Goal: Transaction & Acquisition: Purchase product/service

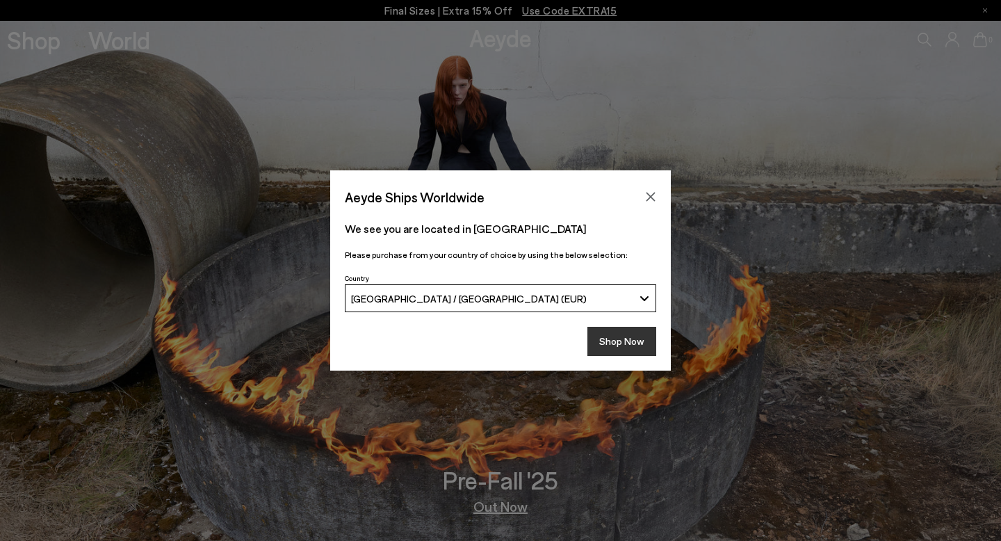
click at [622, 342] on button "Shop Now" at bounding box center [622, 341] width 69 height 29
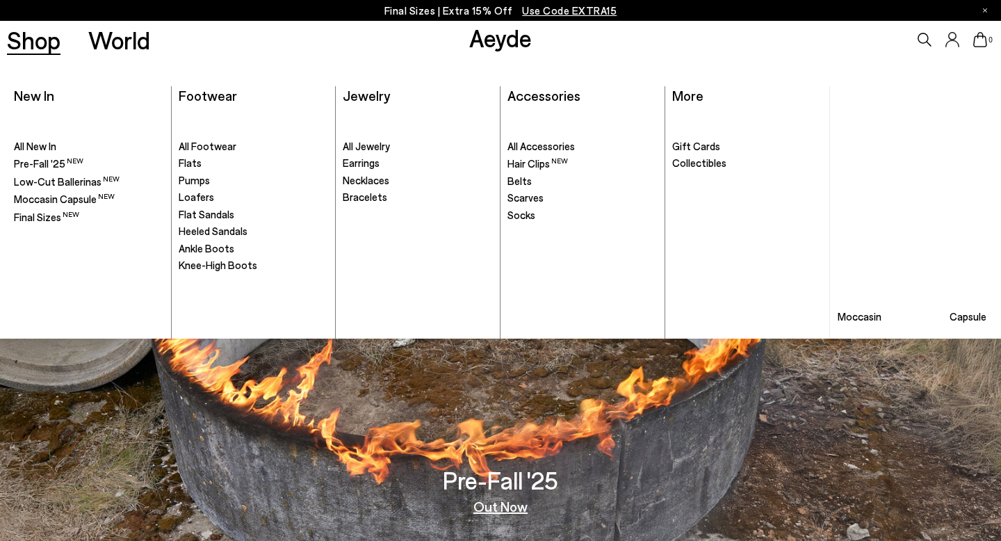
click at [38, 45] on link "Shop" at bounding box center [34, 40] width 54 height 24
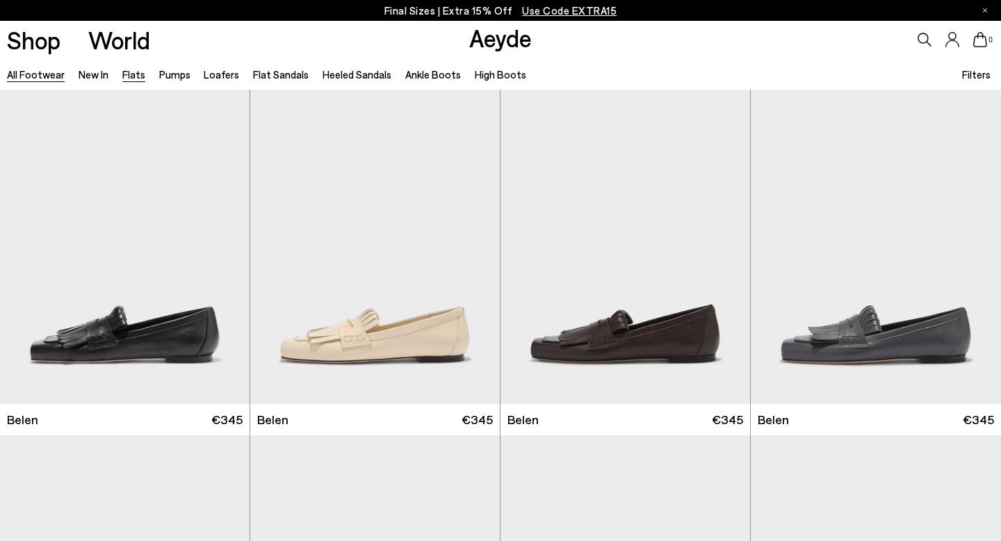
click at [127, 74] on link "Flats" at bounding box center [133, 74] width 23 height 13
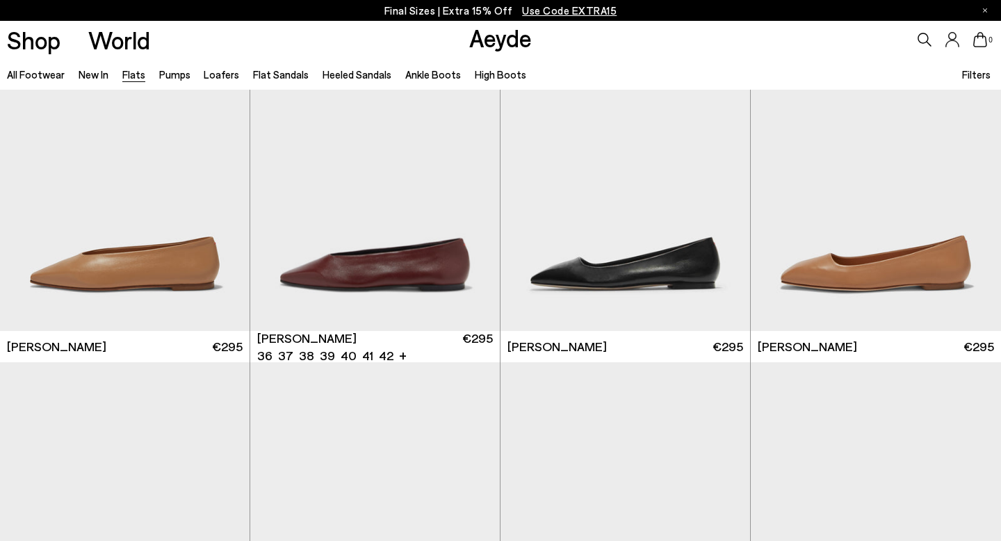
scroll to position [4213, 0]
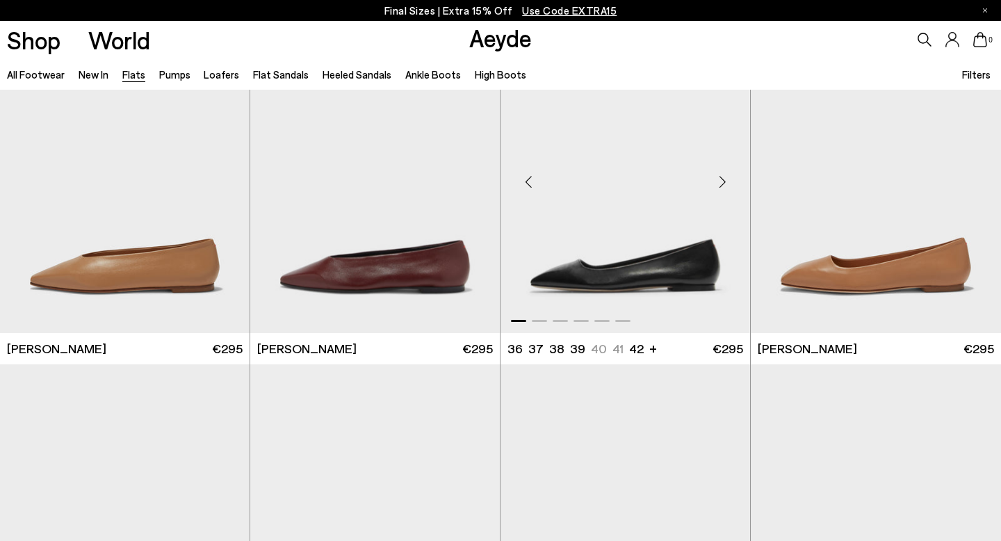
click at [588, 243] on img "1 / 6" at bounding box center [626, 176] width 250 height 314
